Goal: Task Accomplishment & Management: Use online tool/utility

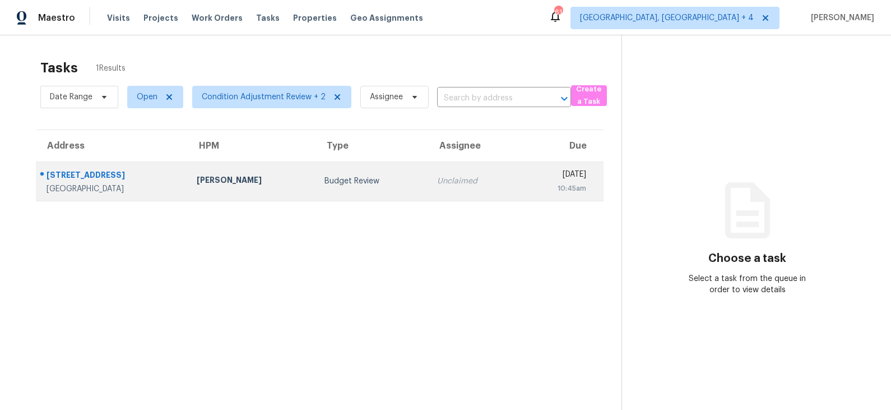
click at [276, 192] on td "[PERSON_NAME]" at bounding box center [252, 180] width 128 height 39
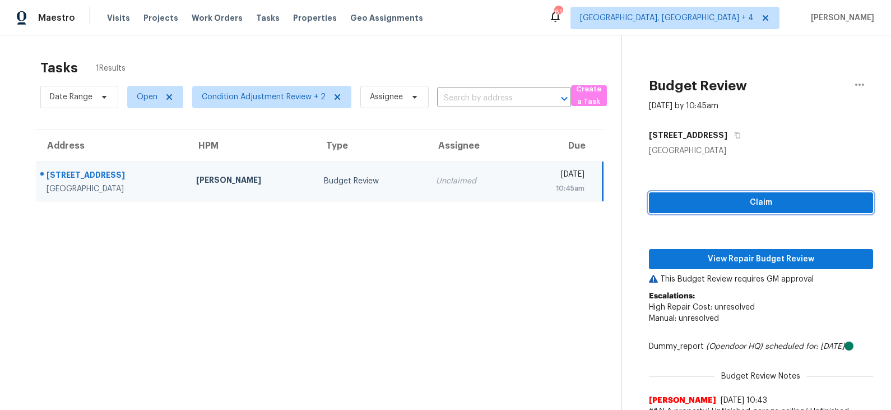
click at [702, 201] on span "Claim" at bounding box center [761, 203] width 206 height 14
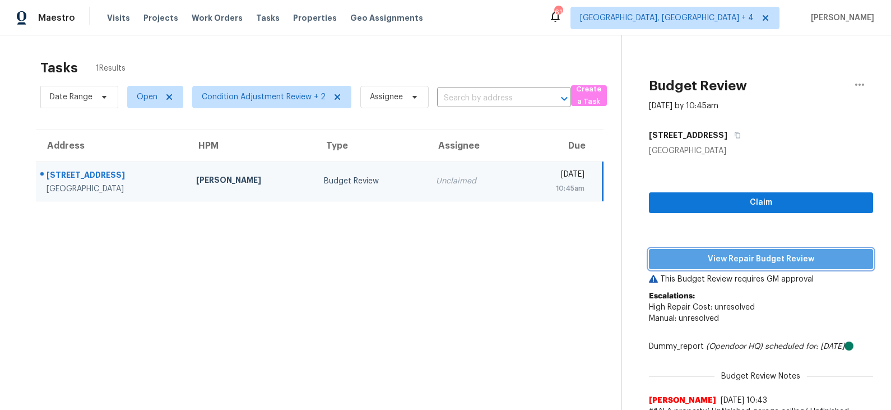
click at [696, 260] on span "View Repair Budget Review" at bounding box center [761, 259] width 206 height 14
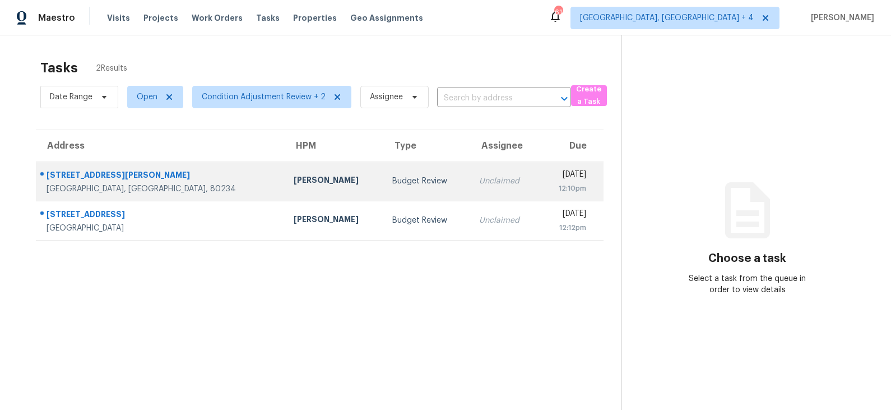
click at [383, 187] on td "Budget Review" at bounding box center [426, 180] width 87 height 39
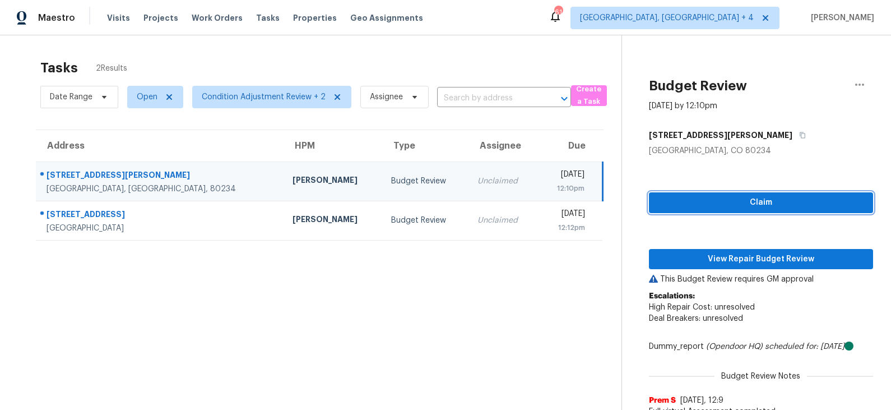
click at [740, 205] on span "Claim" at bounding box center [761, 203] width 206 height 14
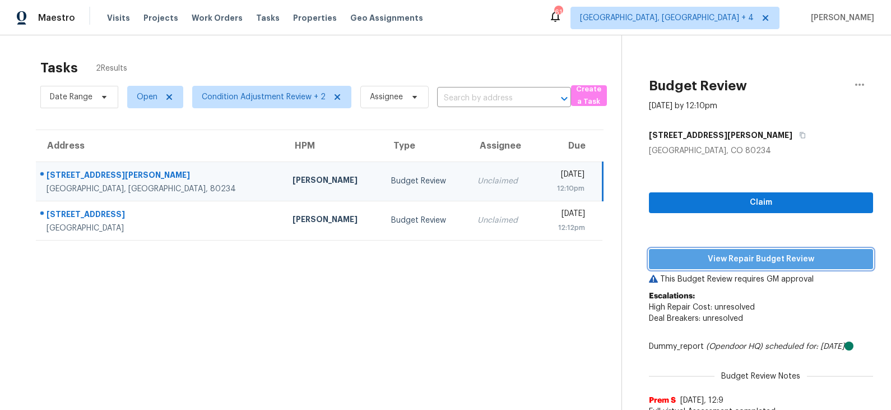
click at [716, 252] on span "View Repair Budget Review" at bounding box center [761, 259] width 206 height 14
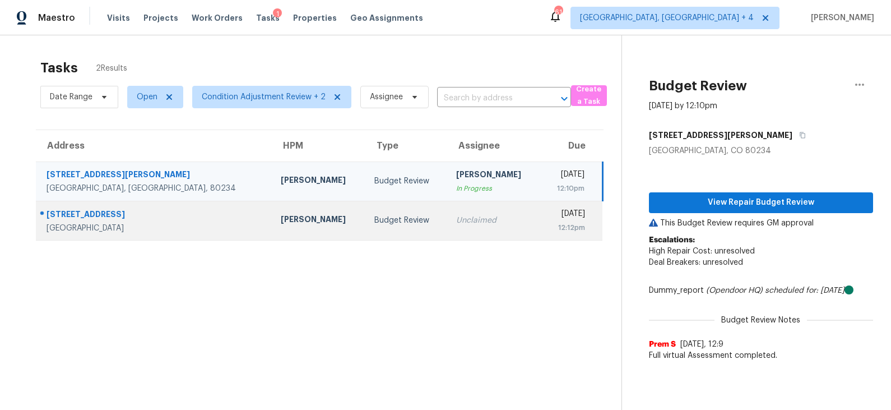
click at [374, 221] on div "Budget Review" at bounding box center [406, 220] width 64 height 11
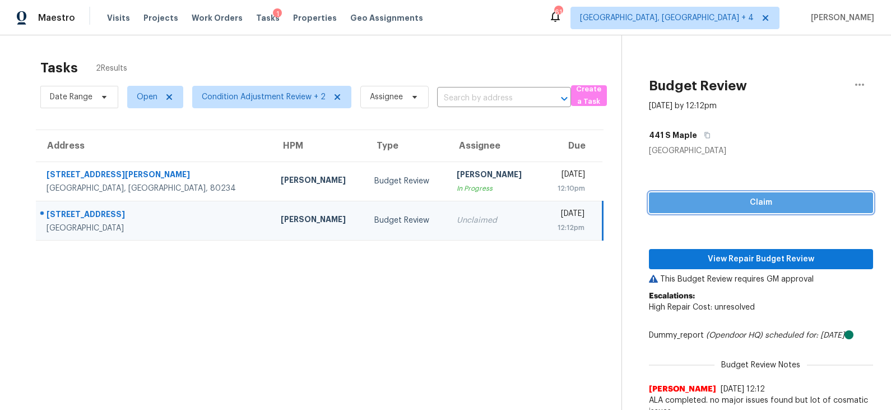
click at [715, 201] on span "Claim" at bounding box center [761, 203] width 206 height 14
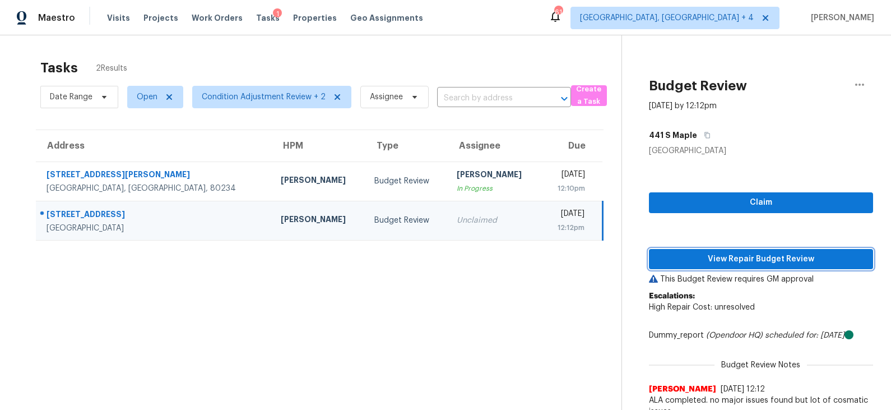
click at [707, 257] on span "View Repair Budget Review" at bounding box center [761, 259] width 206 height 14
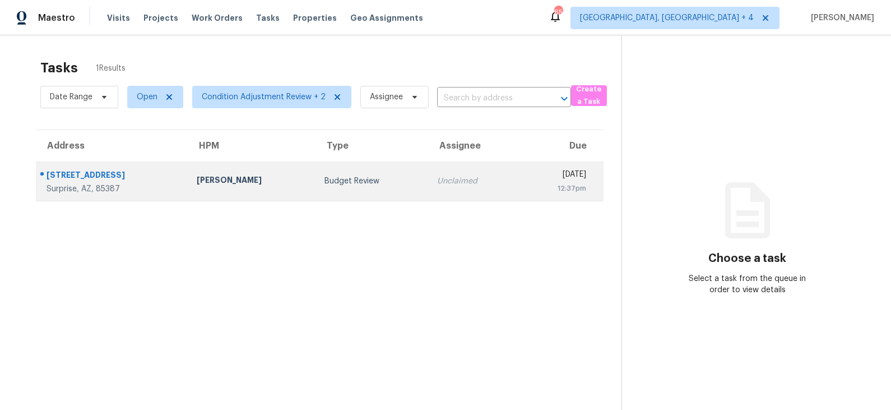
click at [353, 174] on td "Budget Review" at bounding box center [372, 180] width 113 height 39
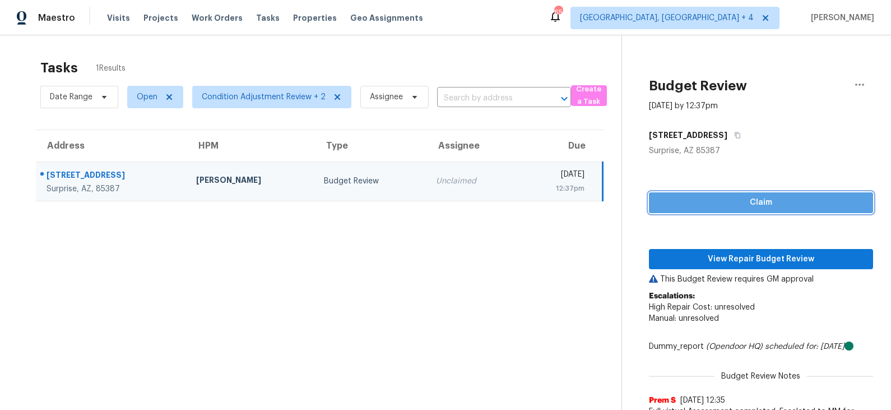
click at [700, 198] on span "Claim" at bounding box center [761, 203] width 206 height 14
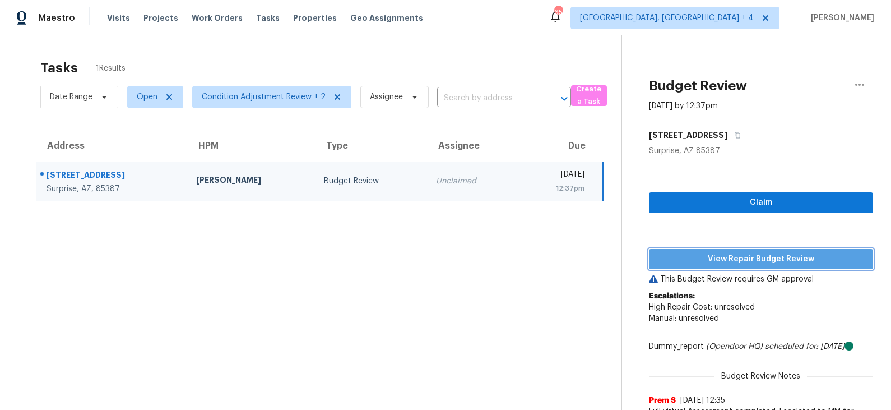
click at [715, 254] on span "View Repair Budget Review" at bounding box center [761, 259] width 206 height 14
